Goal: Task Accomplishment & Management: Manage account settings

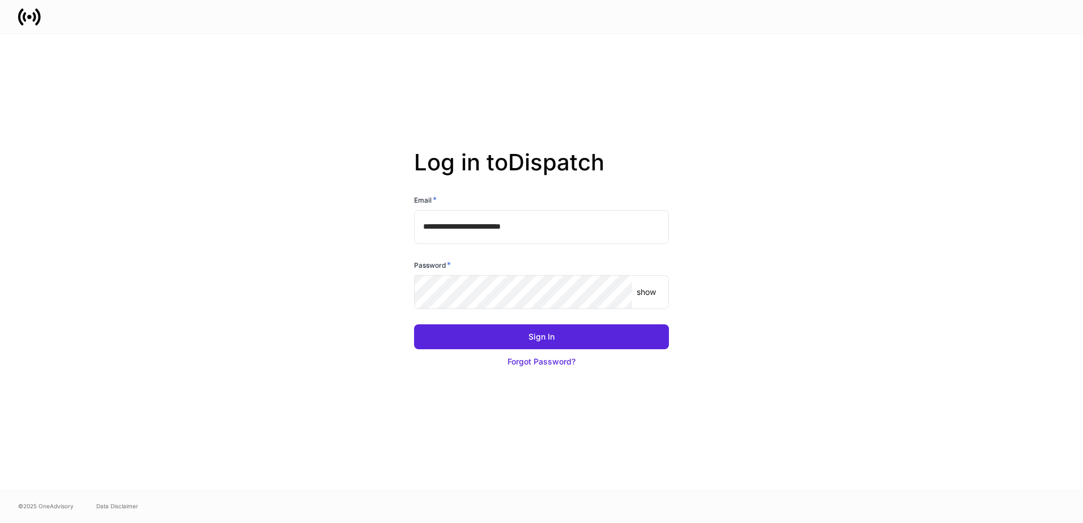
click at [648, 295] on p "show" at bounding box center [646, 292] width 19 height 11
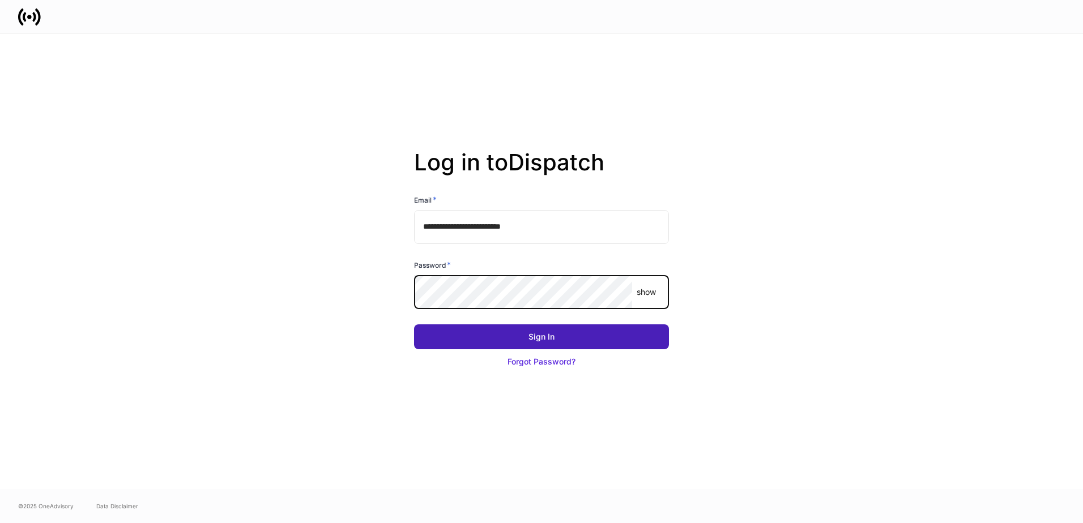
click at [561, 334] on button "Sign In" at bounding box center [541, 337] width 255 height 25
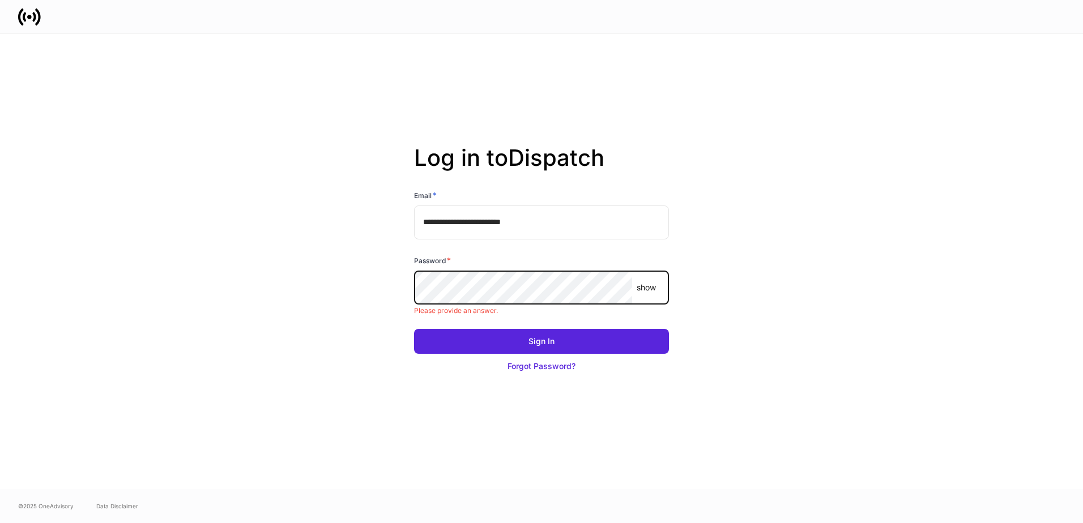
click at [648, 286] on p "show" at bounding box center [646, 287] width 19 height 11
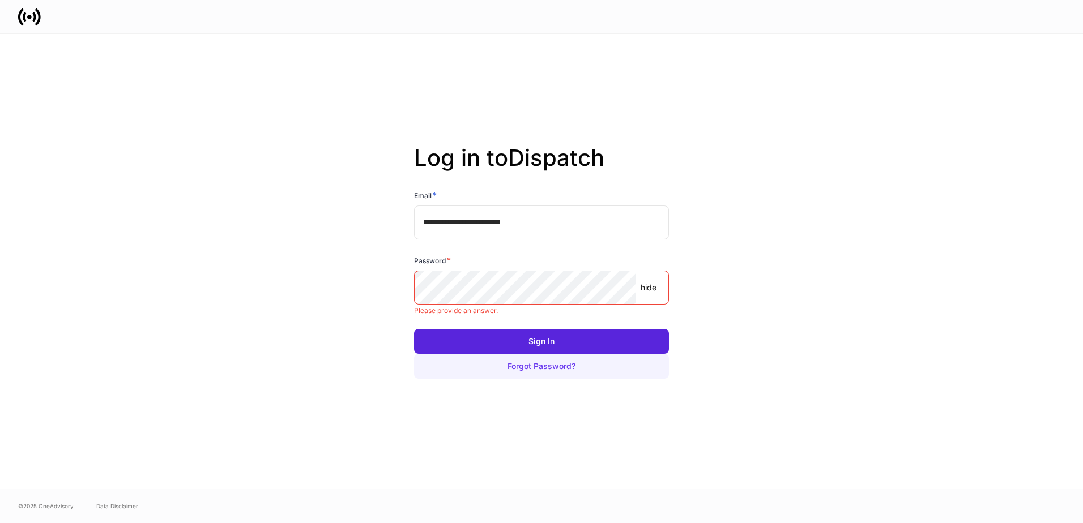
click at [566, 367] on div "Forgot Password?" at bounding box center [542, 366] width 68 height 11
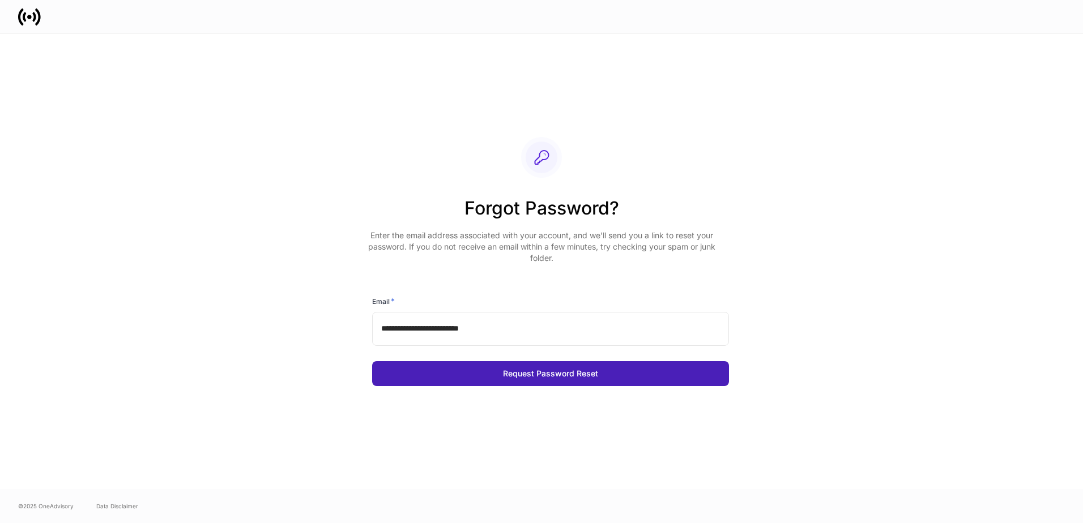
click at [599, 371] on button "Request Password Reset" at bounding box center [550, 373] width 357 height 25
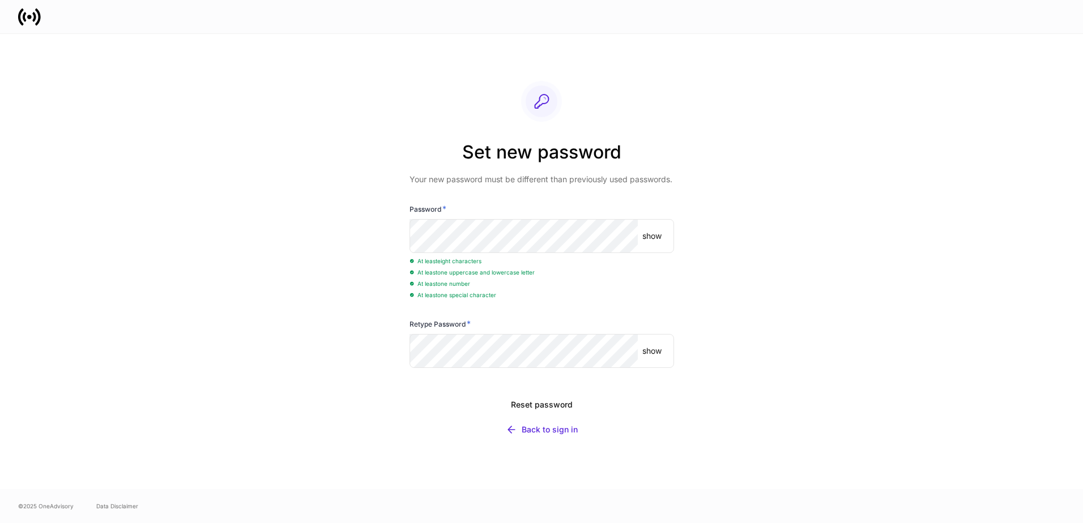
click at [652, 237] on p "show" at bounding box center [651, 236] width 19 height 11
click at [389, 243] on div "Set new password Your new password must be different than previously used passw…" at bounding box center [541, 261] width 607 height 455
click at [748, 338] on div "Set new password Your new password must be different than previously used passw…" at bounding box center [541, 261] width 607 height 455
click at [648, 352] on p "show" at bounding box center [651, 351] width 19 height 11
click at [540, 403] on div "Reset password" at bounding box center [541, 404] width 62 height 11
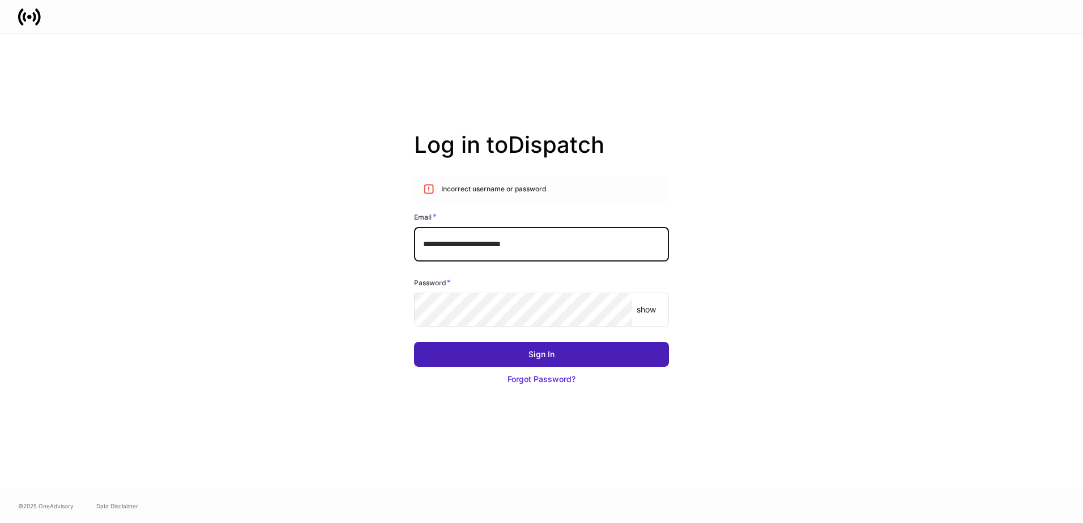
click at [636, 357] on button "Sign In" at bounding box center [541, 354] width 255 height 25
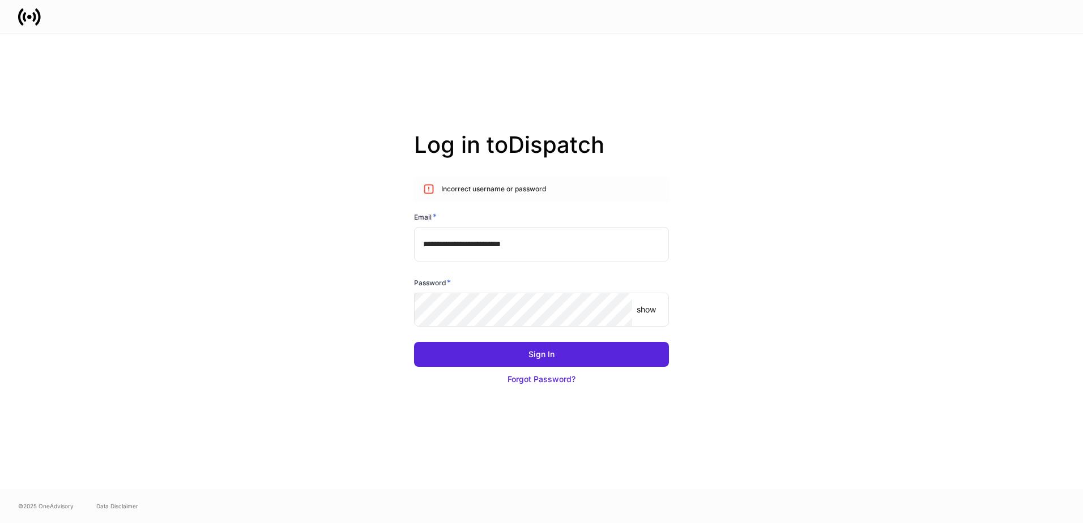
click at [644, 308] on p "show" at bounding box center [646, 309] width 19 height 11
click at [400, 312] on div "**********" at bounding box center [541, 261] width 607 height 455
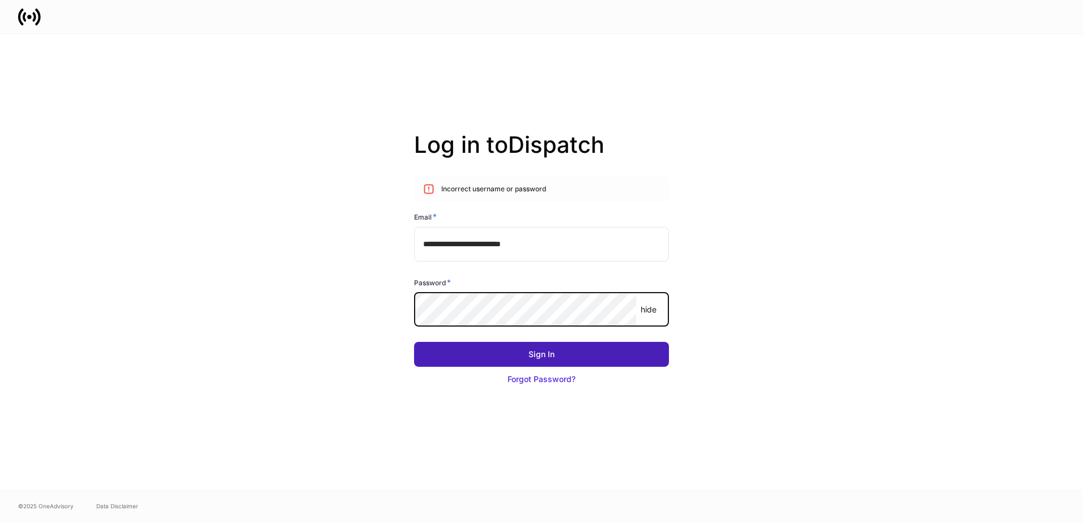
click at [573, 354] on button "Sign In" at bounding box center [541, 354] width 255 height 25
click at [546, 356] on div "Sign In" at bounding box center [542, 354] width 26 height 11
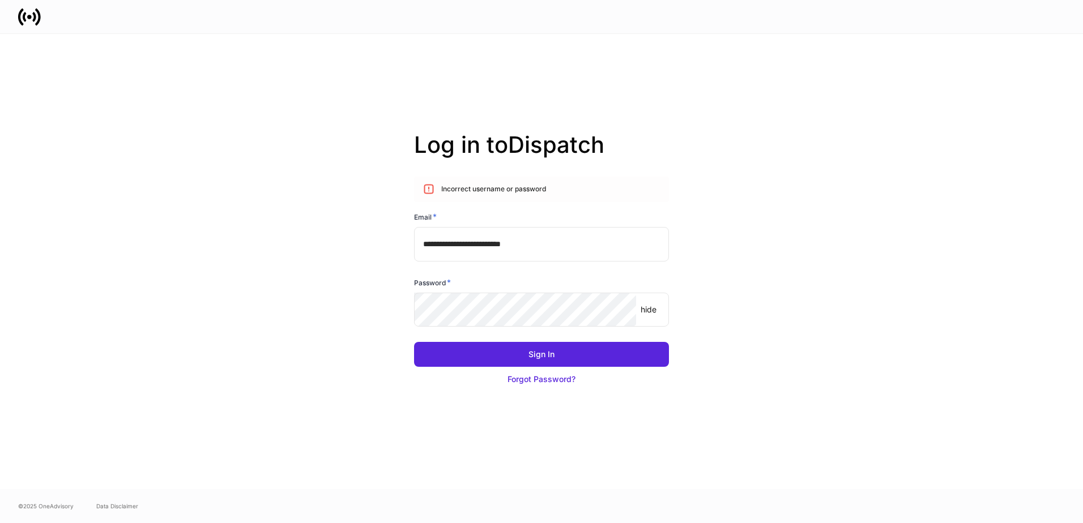
drag, startPoint x: 931, startPoint y: 62, endPoint x: 940, endPoint y: 62, distance: 9.1
click at [933, 62] on div "**********" at bounding box center [541, 261] width 1083 height 455
click at [791, 201] on div "**********" at bounding box center [541, 261] width 607 height 455
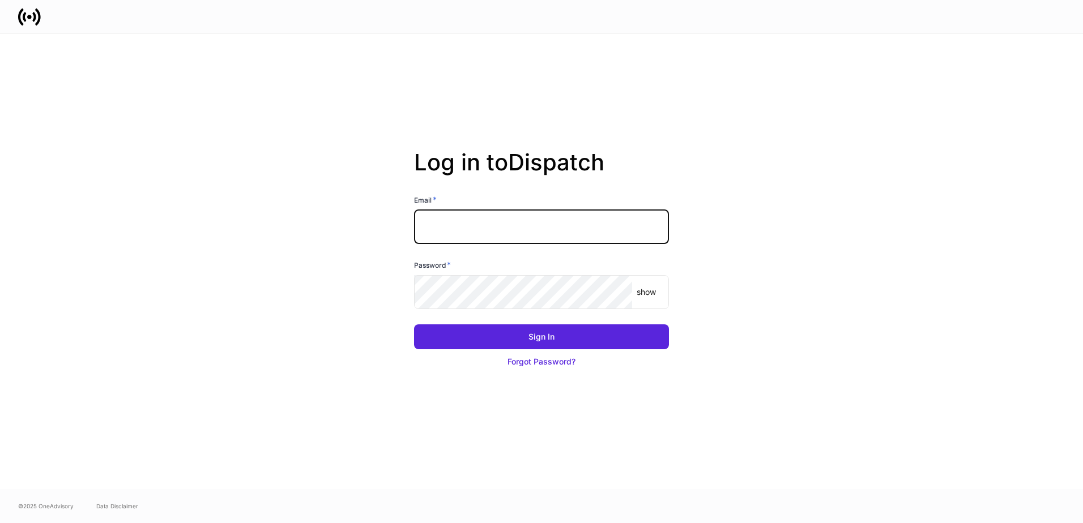
drag, startPoint x: 492, startPoint y: 223, endPoint x: 490, endPoint y: 213, distance: 10.4
click at [491, 220] on input "text" at bounding box center [541, 227] width 255 height 34
type input "**********"
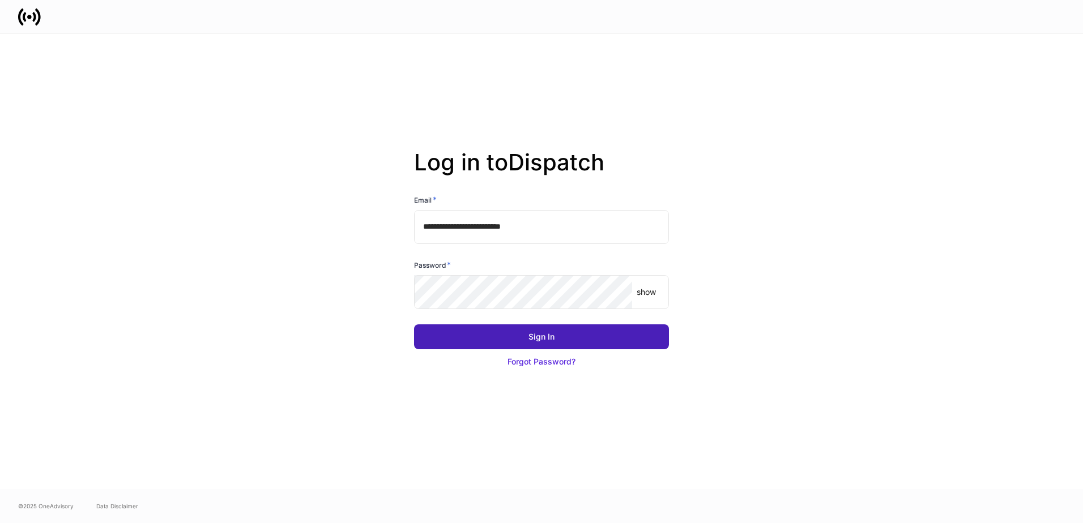
click at [536, 334] on div "Sign In" at bounding box center [542, 336] width 26 height 11
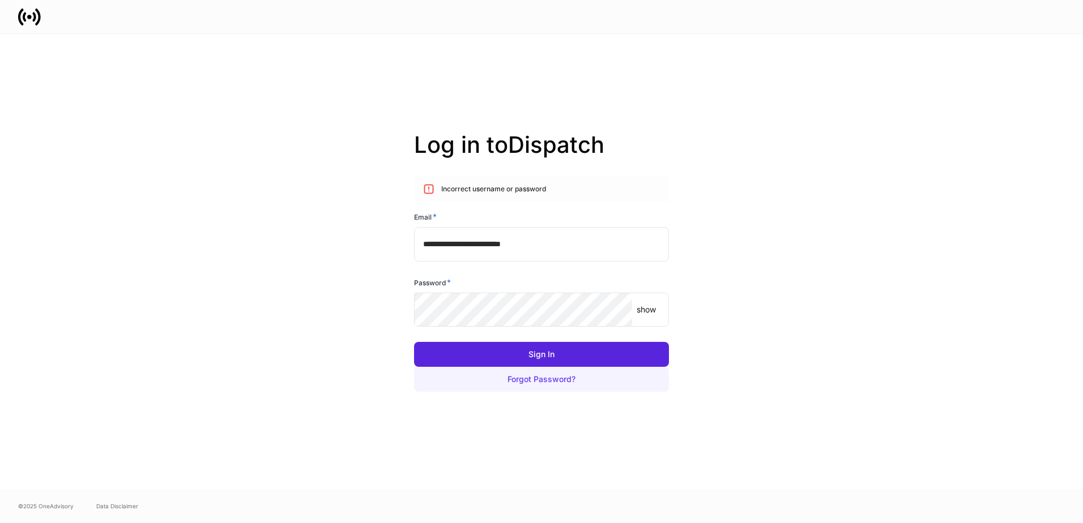
click at [540, 377] on div "Forgot Password?" at bounding box center [542, 379] width 68 height 11
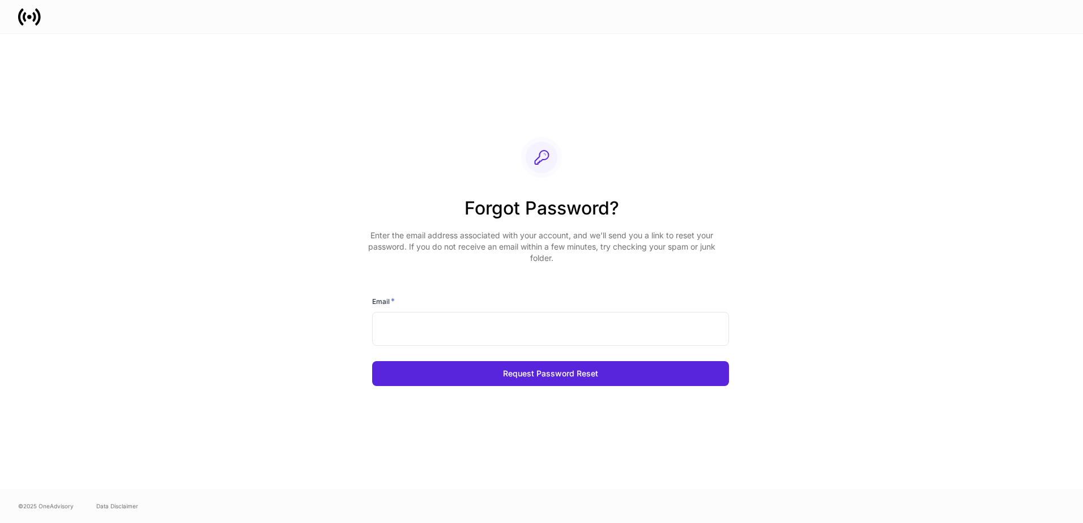
drag, startPoint x: 531, startPoint y: 325, endPoint x: 539, endPoint y: 322, distance: 9.2
click at [539, 322] on input "text" at bounding box center [550, 329] width 357 height 34
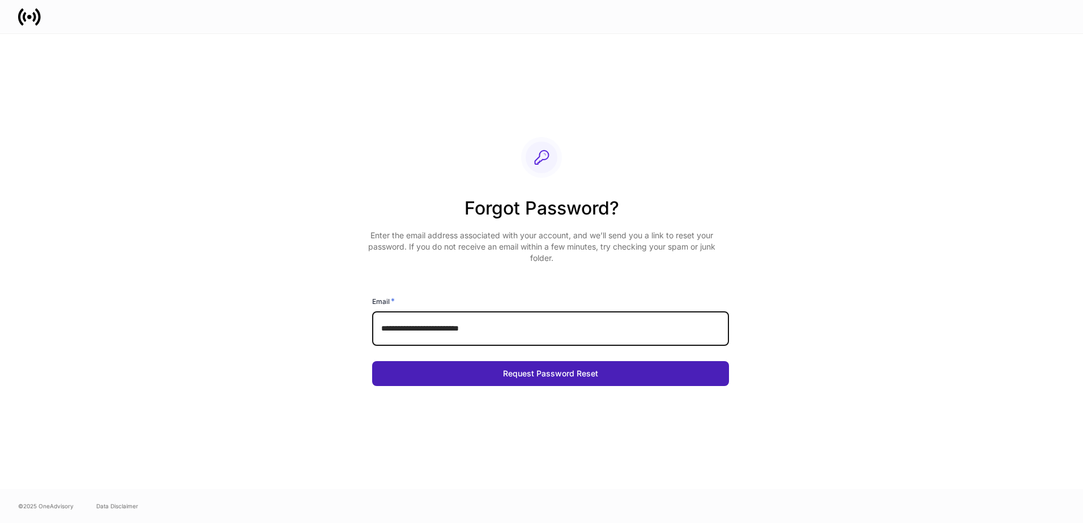
type input "**********"
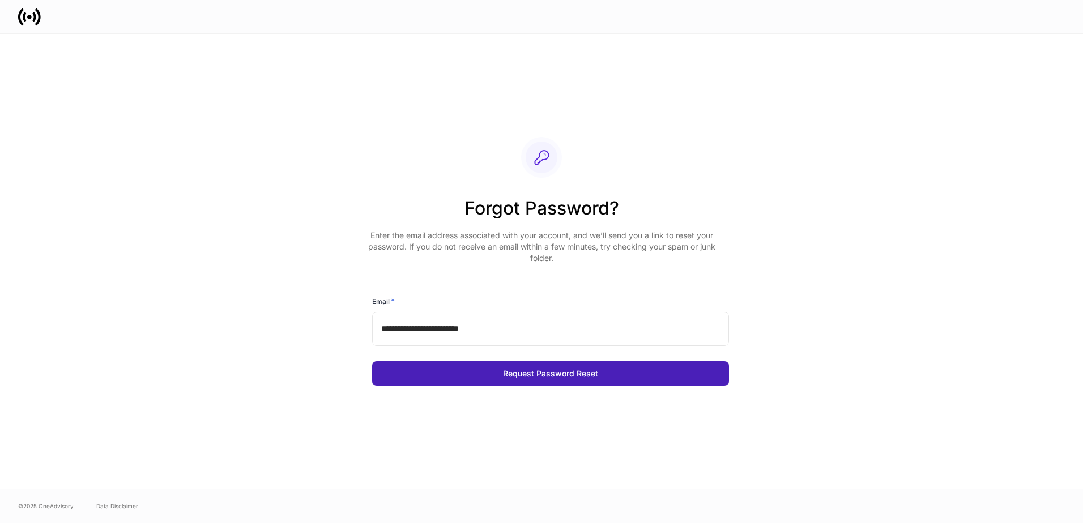
click at [591, 369] on div "Request Password Reset" at bounding box center [550, 373] width 95 height 11
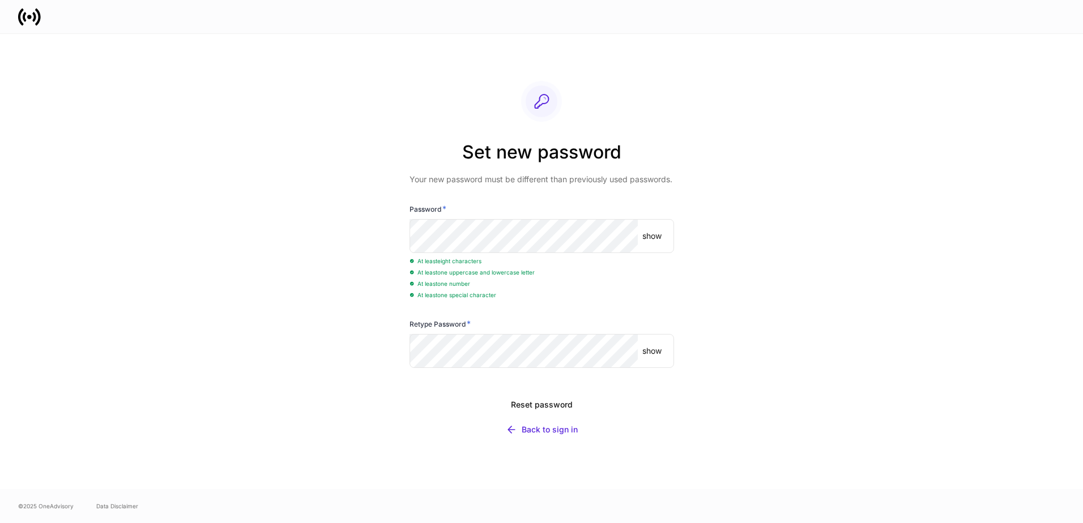
click at [841, 384] on div "Set new password Your new password must be different than previously used passw…" at bounding box center [541, 261] width 607 height 455
click at [813, 424] on div "Set new password Your new password must be different than previously used passw…" at bounding box center [541, 261] width 607 height 455
click at [548, 402] on div "Reset password" at bounding box center [542, 404] width 62 height 11
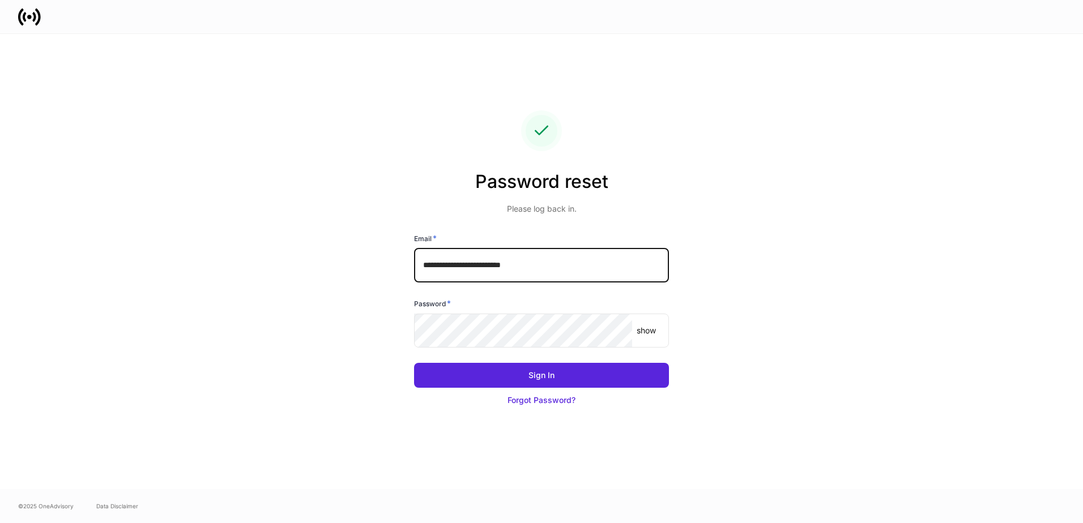
drag, startPoint x: 603, startPoint y: 374, endPoint x: 672, endPoint y: 384, distance: 69.2
click at [603, 373] on button "Sign In" at bounding box center [541, 375] width 255 height 25
